Goal: Task Accomplishment & Management: Manage account settings

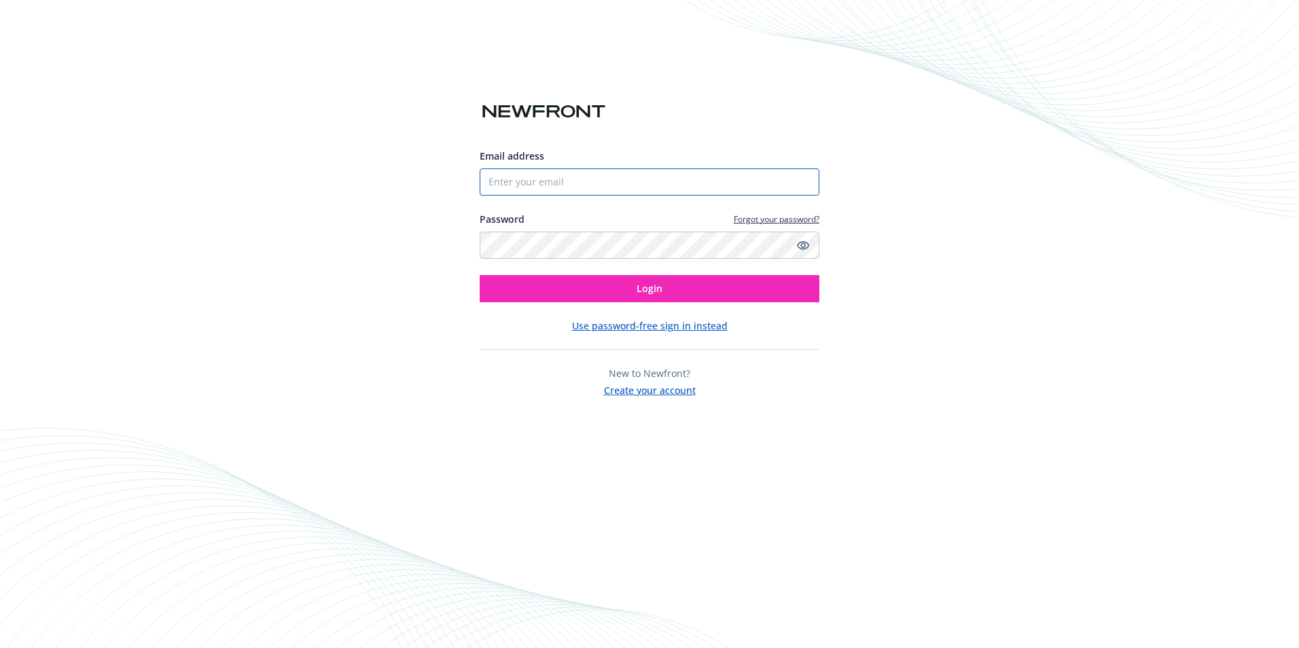
click at [492, 179] on input "Email address" at bounding box center [650, 181] width 340 height 27
type input "[EMAIL_ADDRESS][DOMAIN_NAME]"
click at [480, 275] on button "Login" at bounding box center [650, 288] width 340 height 27
